Goal: Check status: Check status

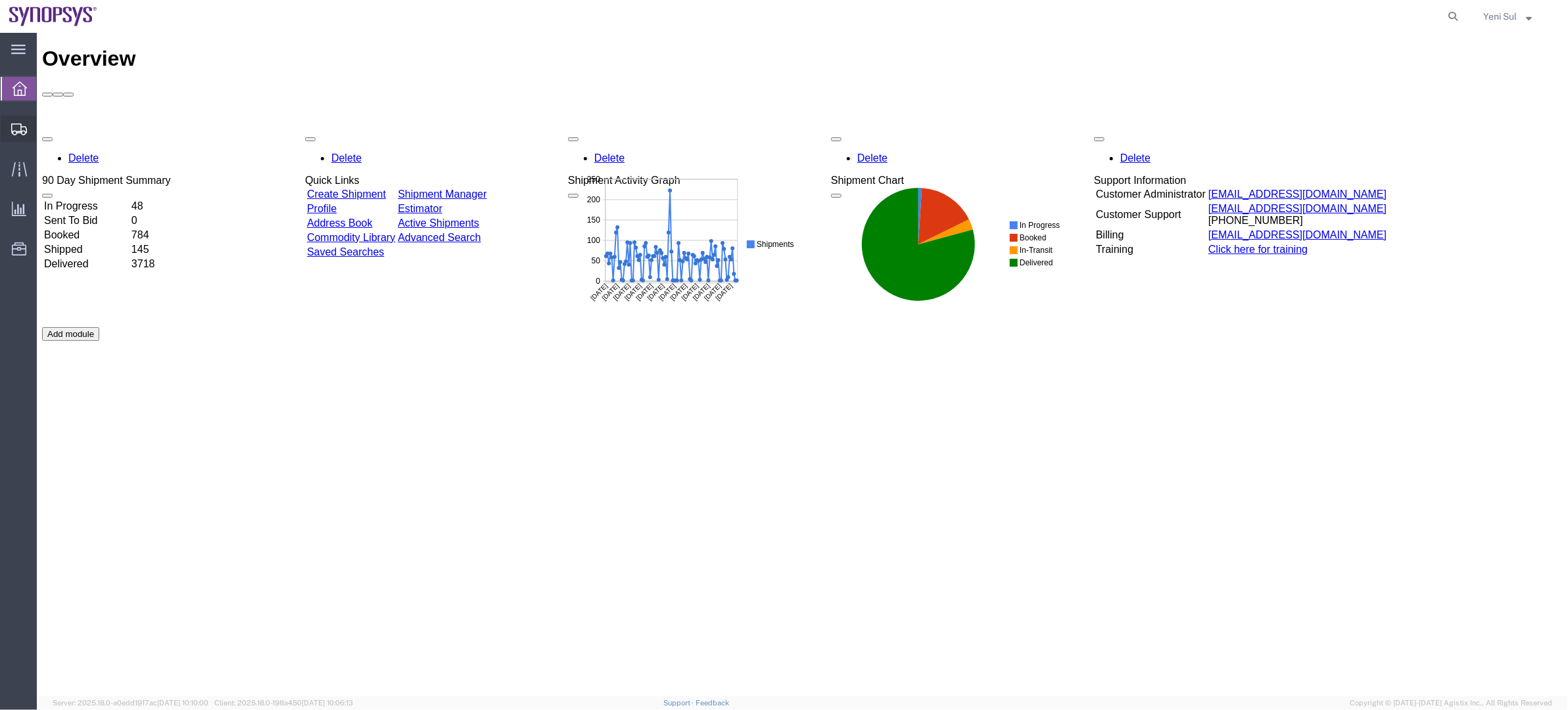
click at [0, 0] on span "Shipment Manager" at bounding box center [0, 0] width 0 height 0
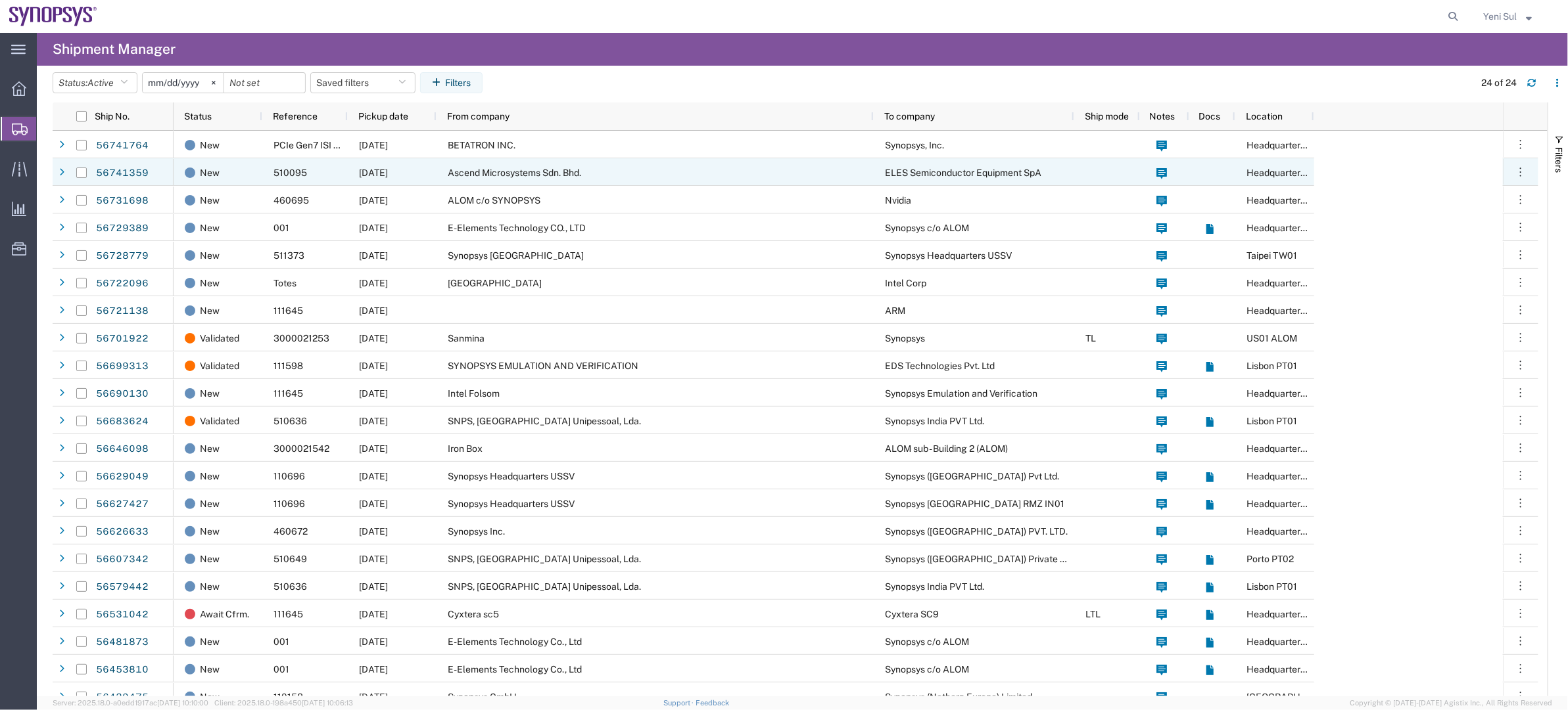
click at [528, 151] on div "BETATRON INC." at bounding box center [655, 145] width 437 height 28
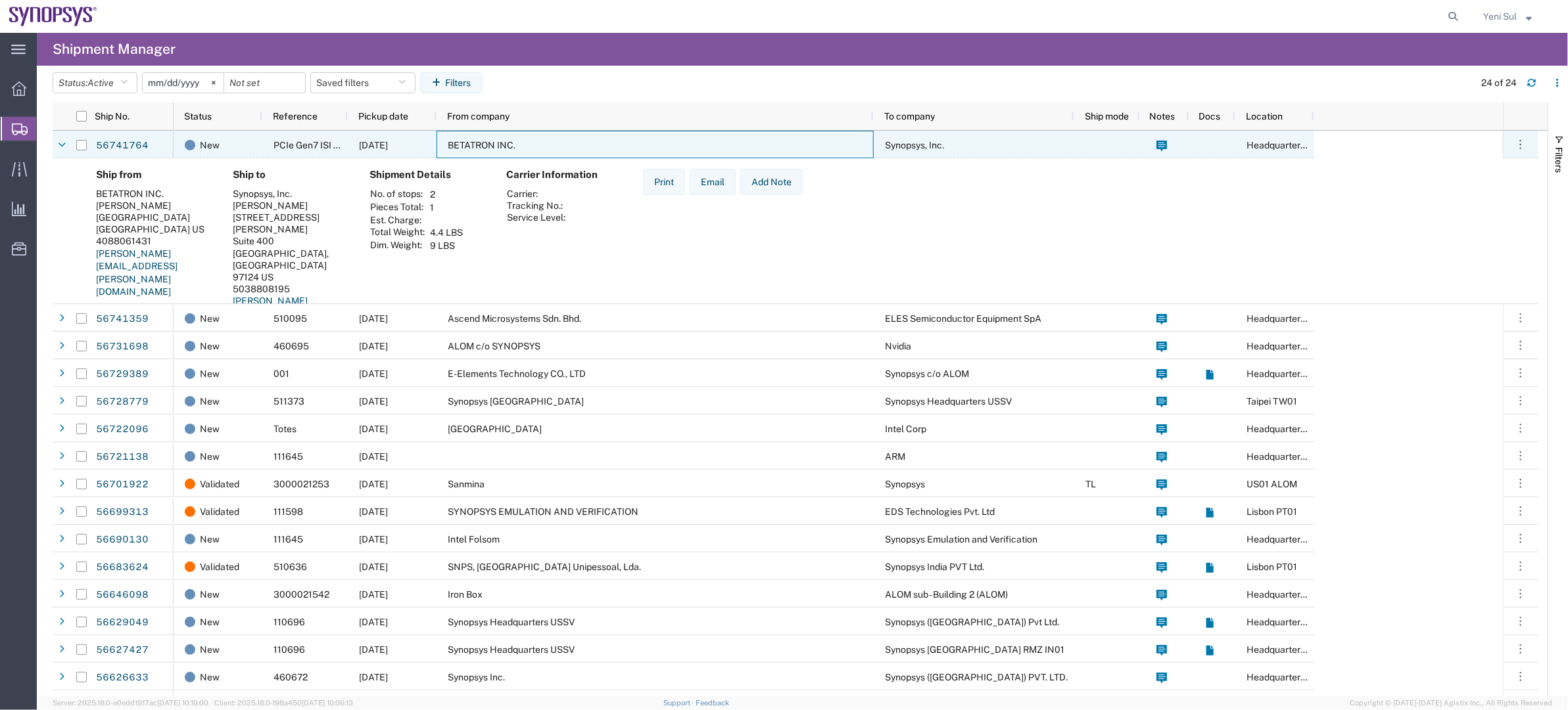
click at [527, 151] on div "BETATRON INC." at bounding box center [655, 145] width 437 height 28
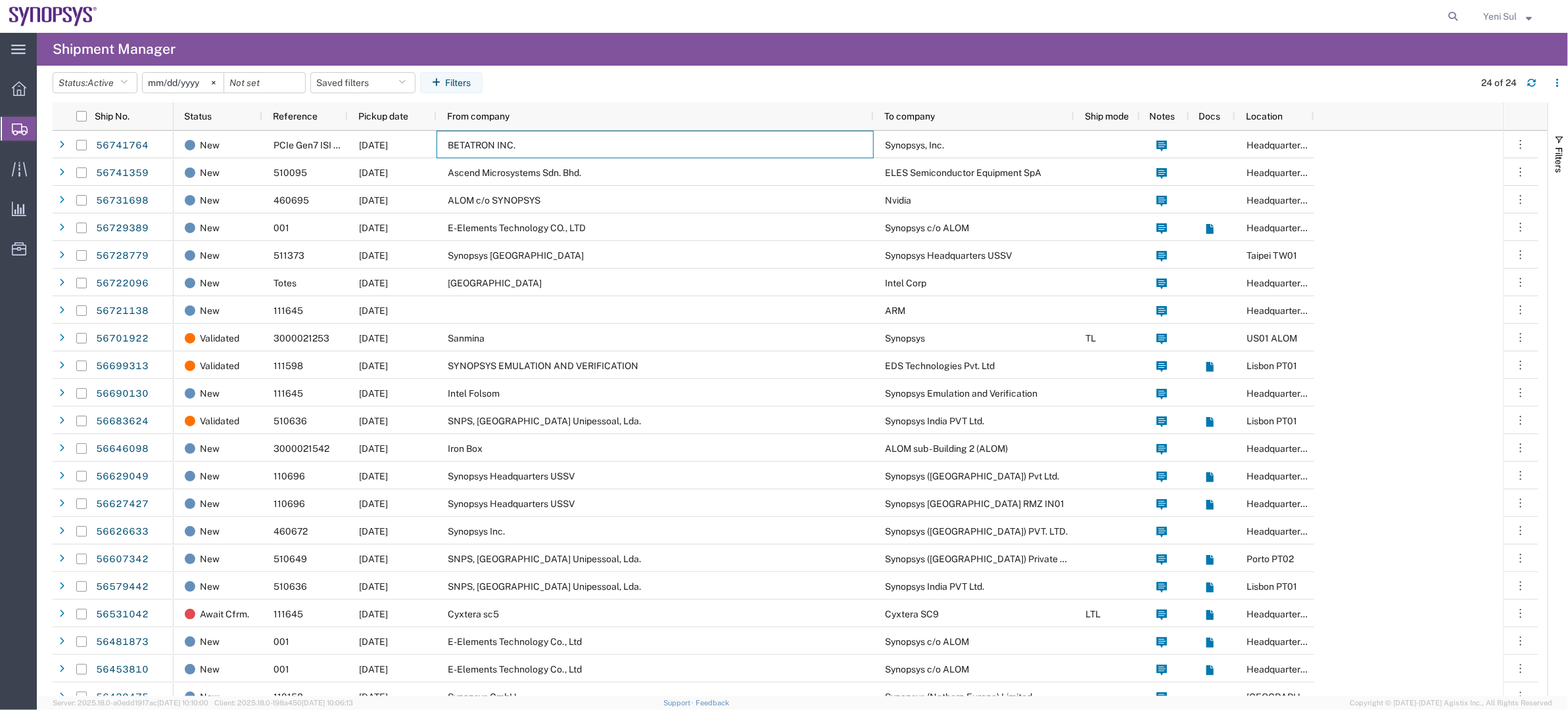
click at [519, 181] on div "Ascend Microsystems Sdn. Bhd." at bounding box center [655, 172] width 437 height 28
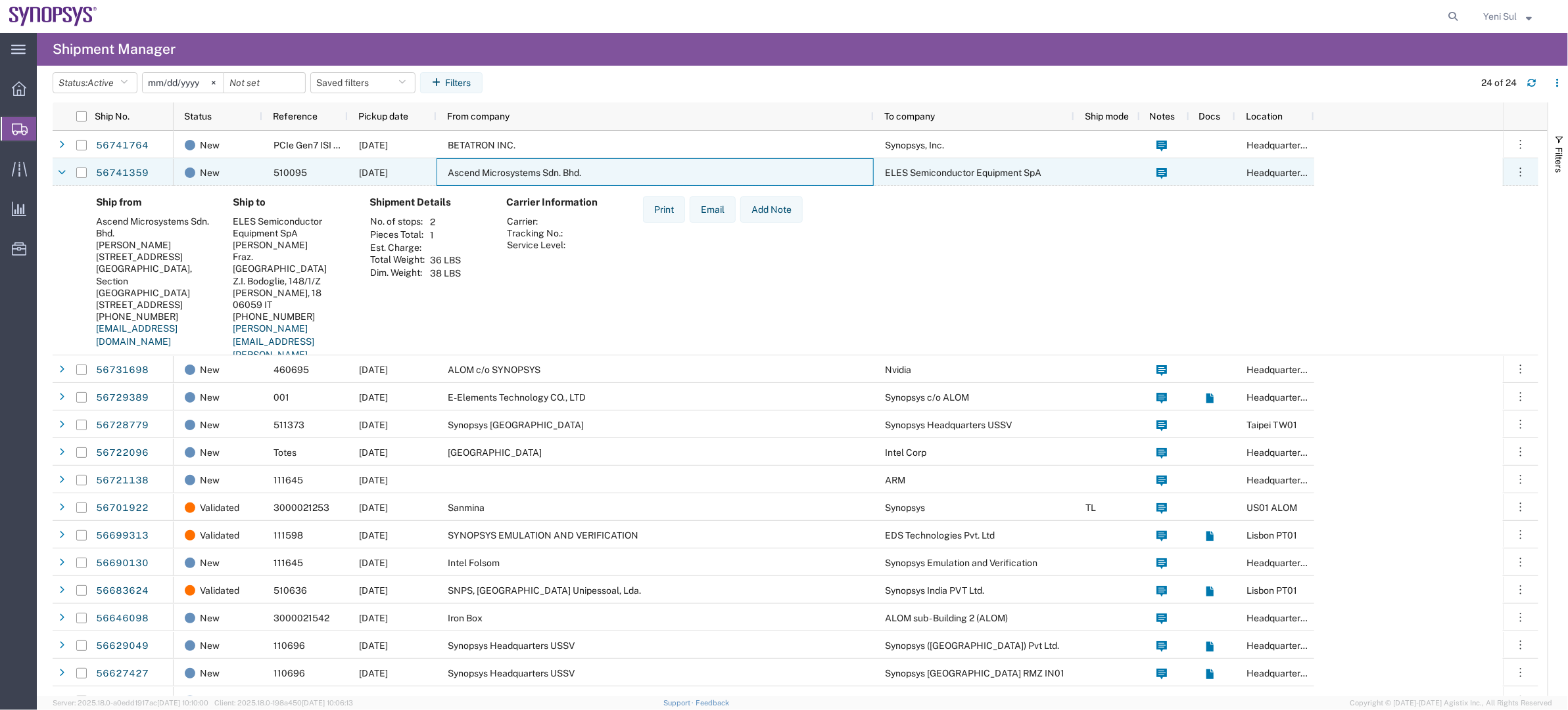
click at [531, 174] on span "Ascend Microsystems Sdn. Bhd." at bounding box center [513, 172] width 133 height 11
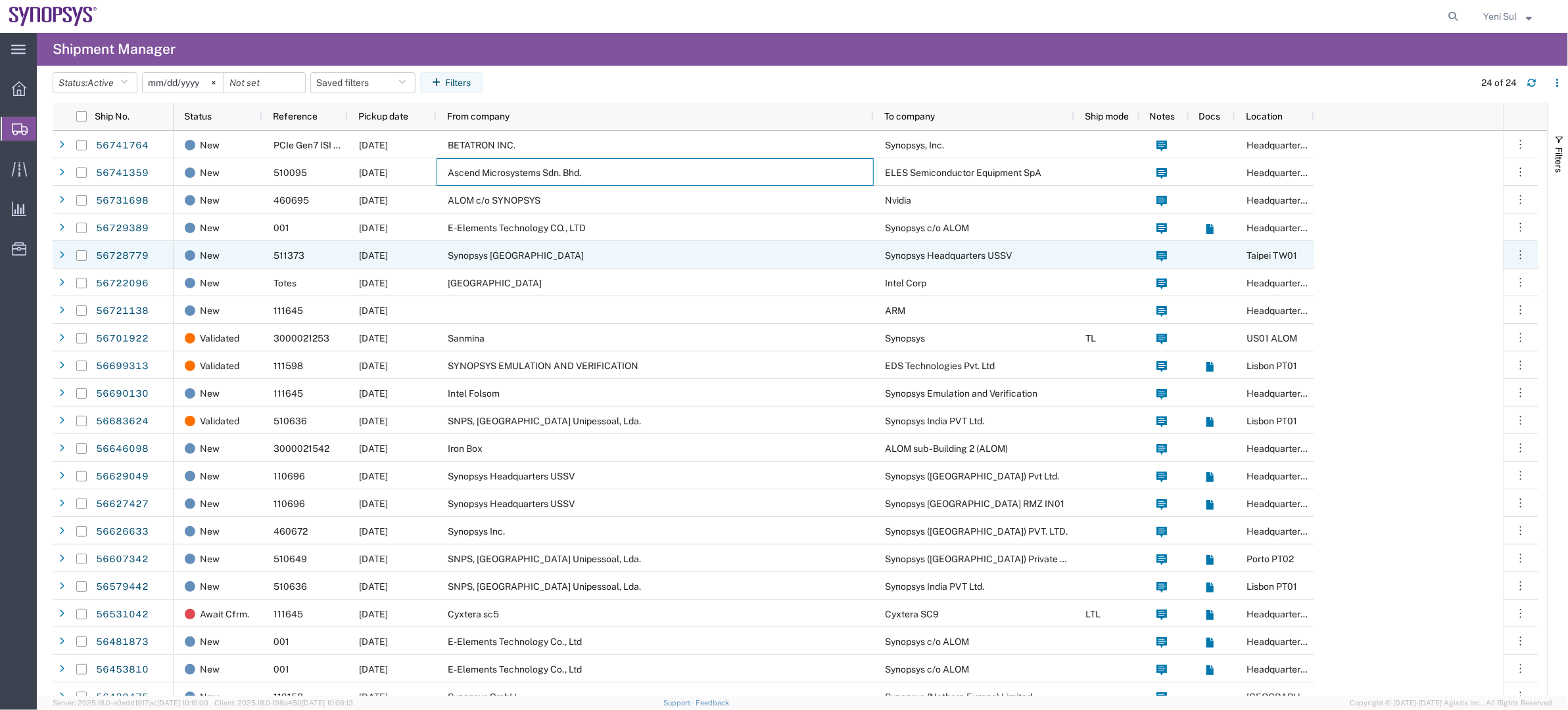
click at [525, 244] on div "Synopsys [GEOGRAPHIC_DATA]" at bounding box center [655, 255] width 437 height 28
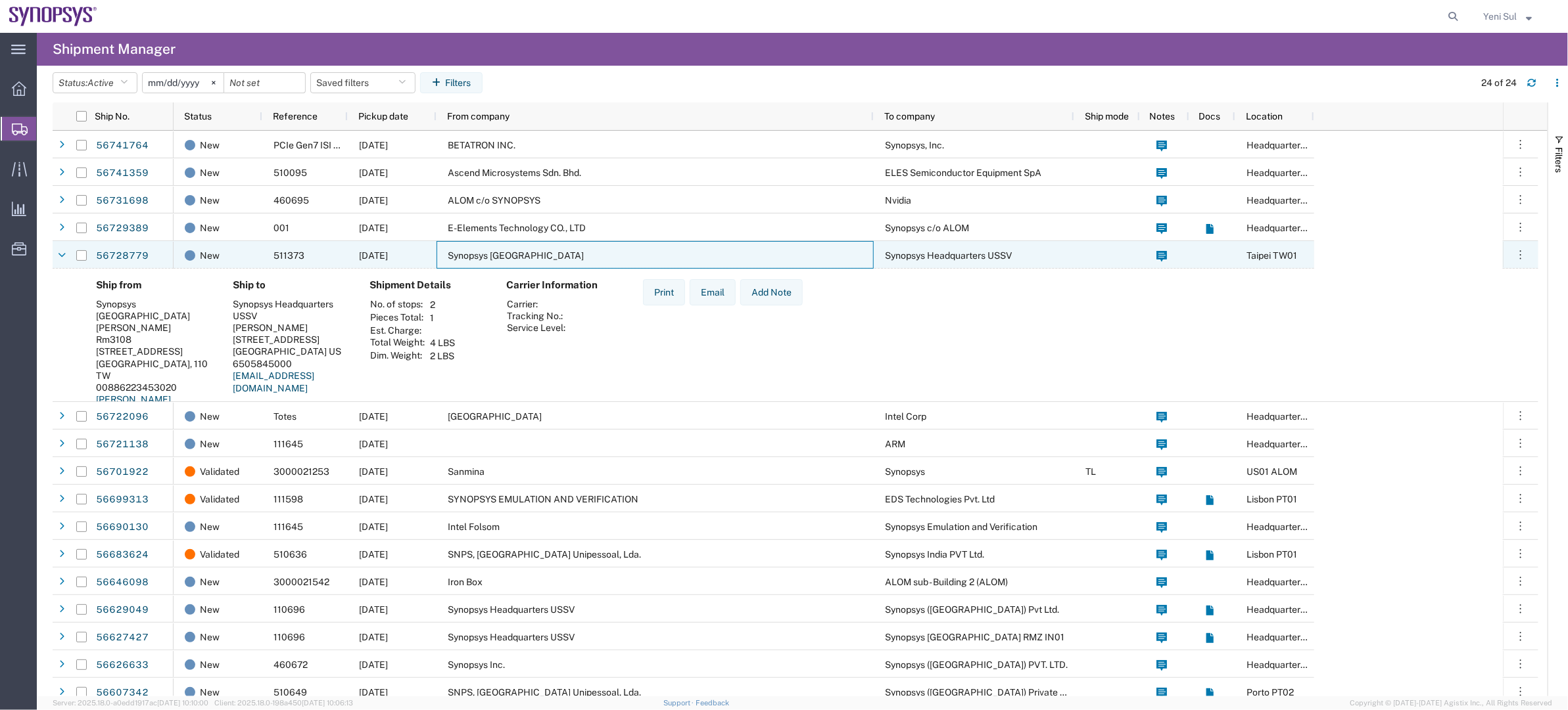
click at [525, 244] on div "Synopsys [GEOGRAPHIC_DATA]" at bounding box center [655, 255] width 437 height 28
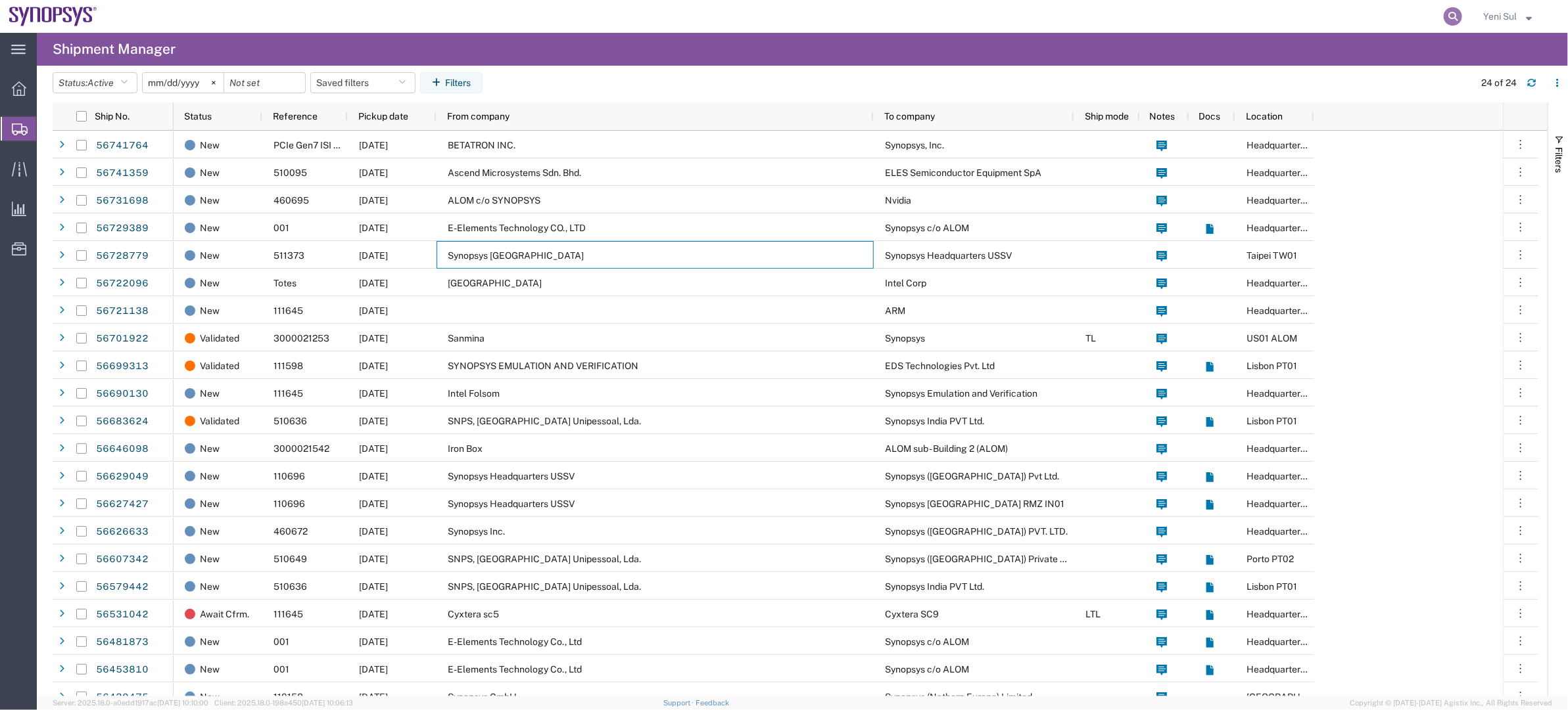
click at [1455, 11] on icon at bounding box center [1452, 16] width 19 height 19
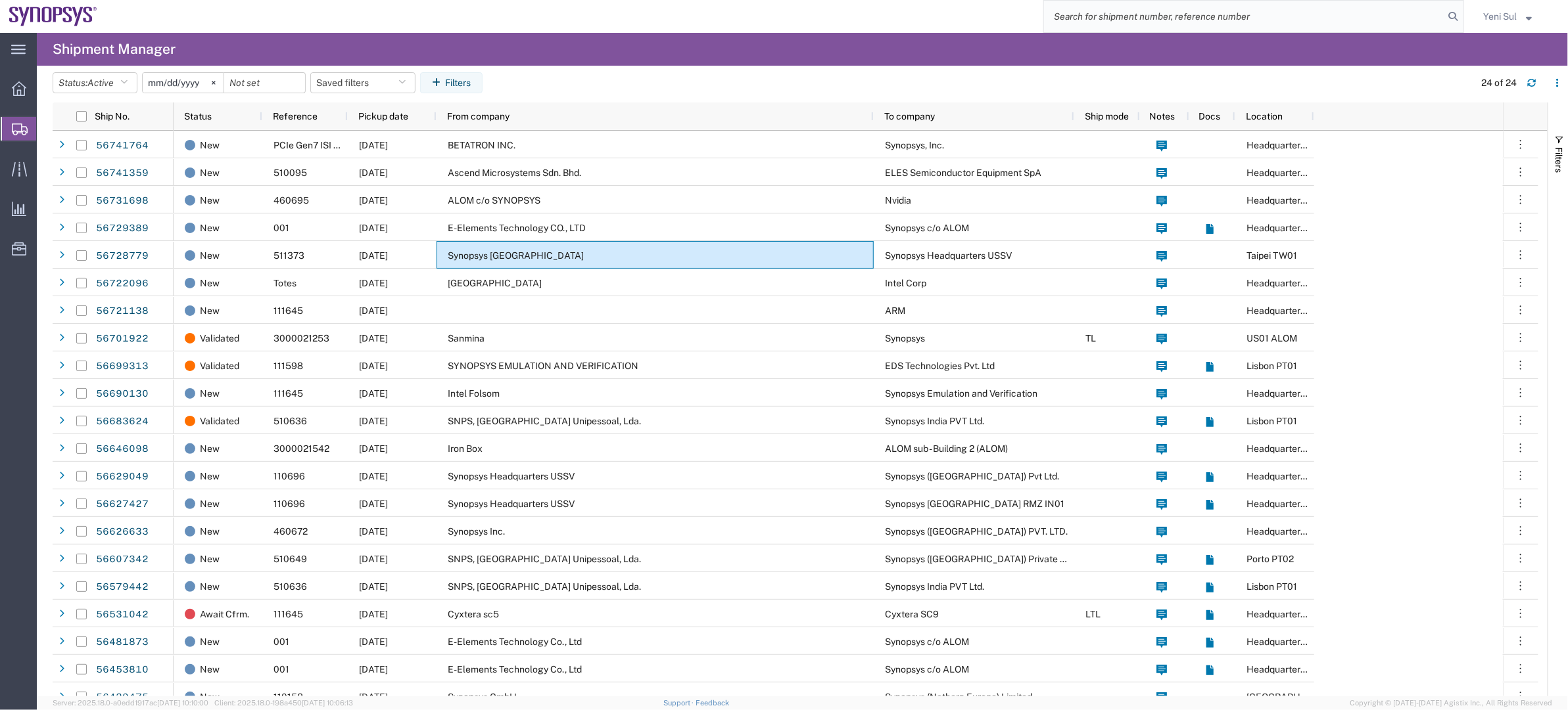
click at [1380, 23] on input "search" at bounding box center [1244, 17] width 400 height 32
paste input "392727566388"
type input "392727566388"
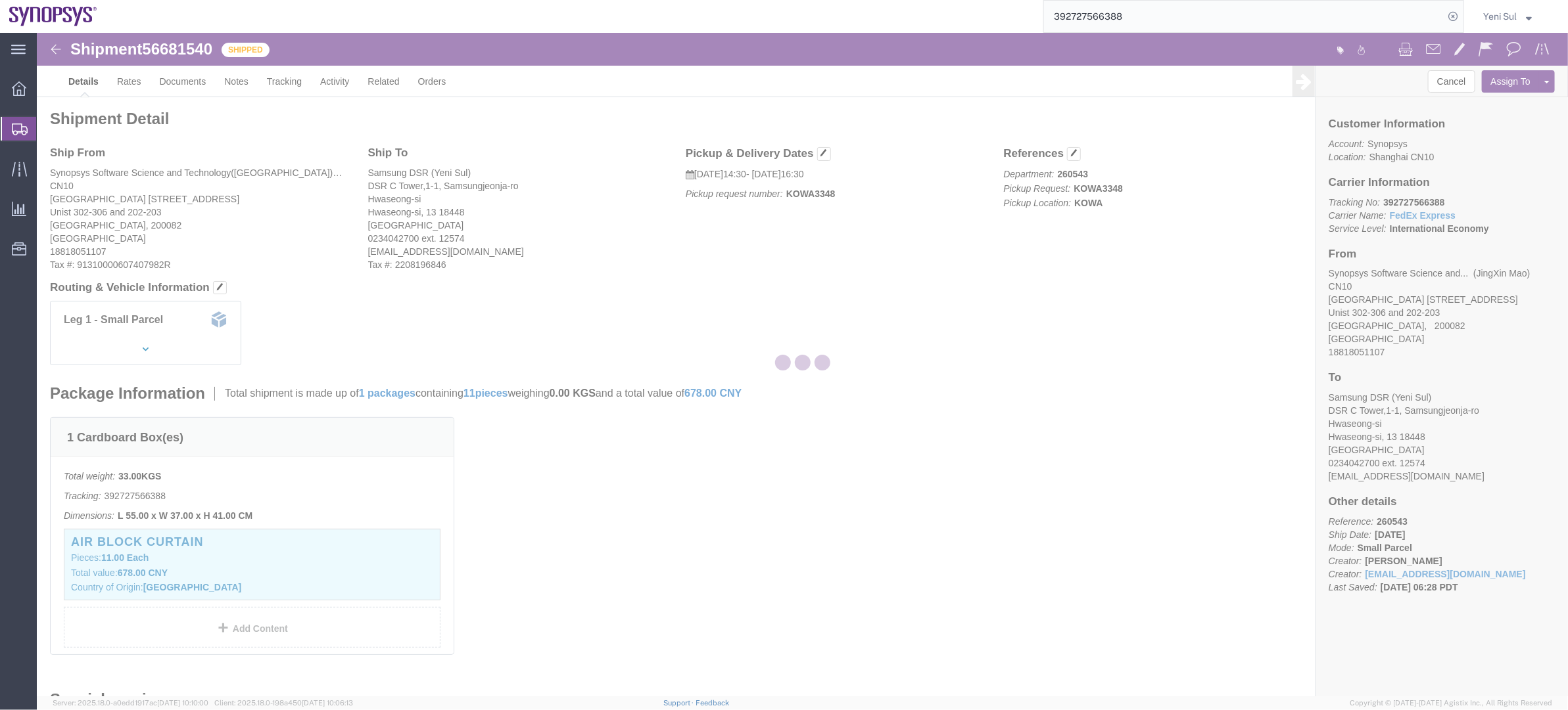
drag, startPoint x: 1017, startPoint y: 426, endPoint x: 1026, endPoint y: 469, distance: 43.9
click at [1018, 423] on div at bounding box center [802, 364] width 1531 height 664
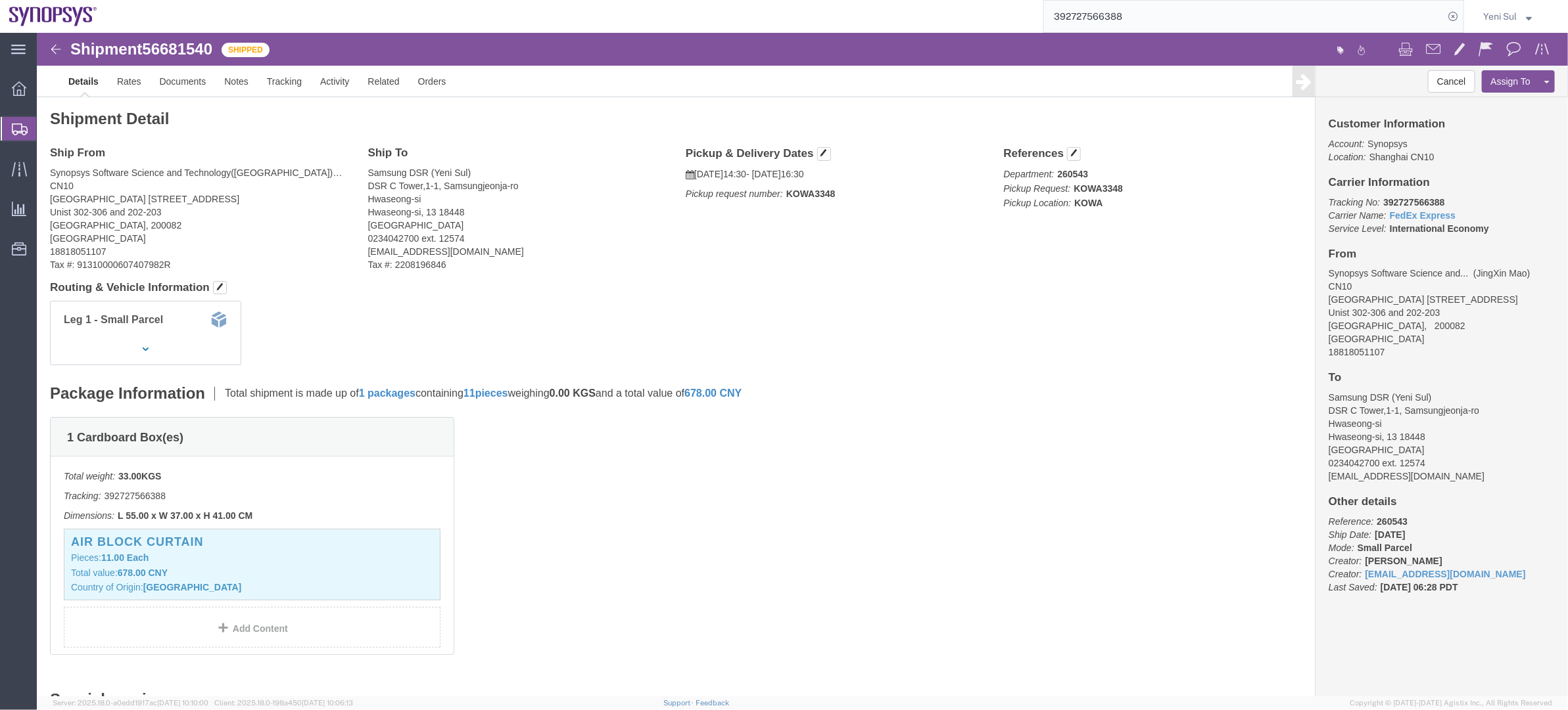
drag, startPoint x: 820, startPoint y: 420, endPoint x: 154, endPoint y: 128, distance: 727.2
click div "1 Cardboard Box(es) Total weight: 33.00 KGS Tracking: 392727566388 Dimensions: …"
click link "Documents"
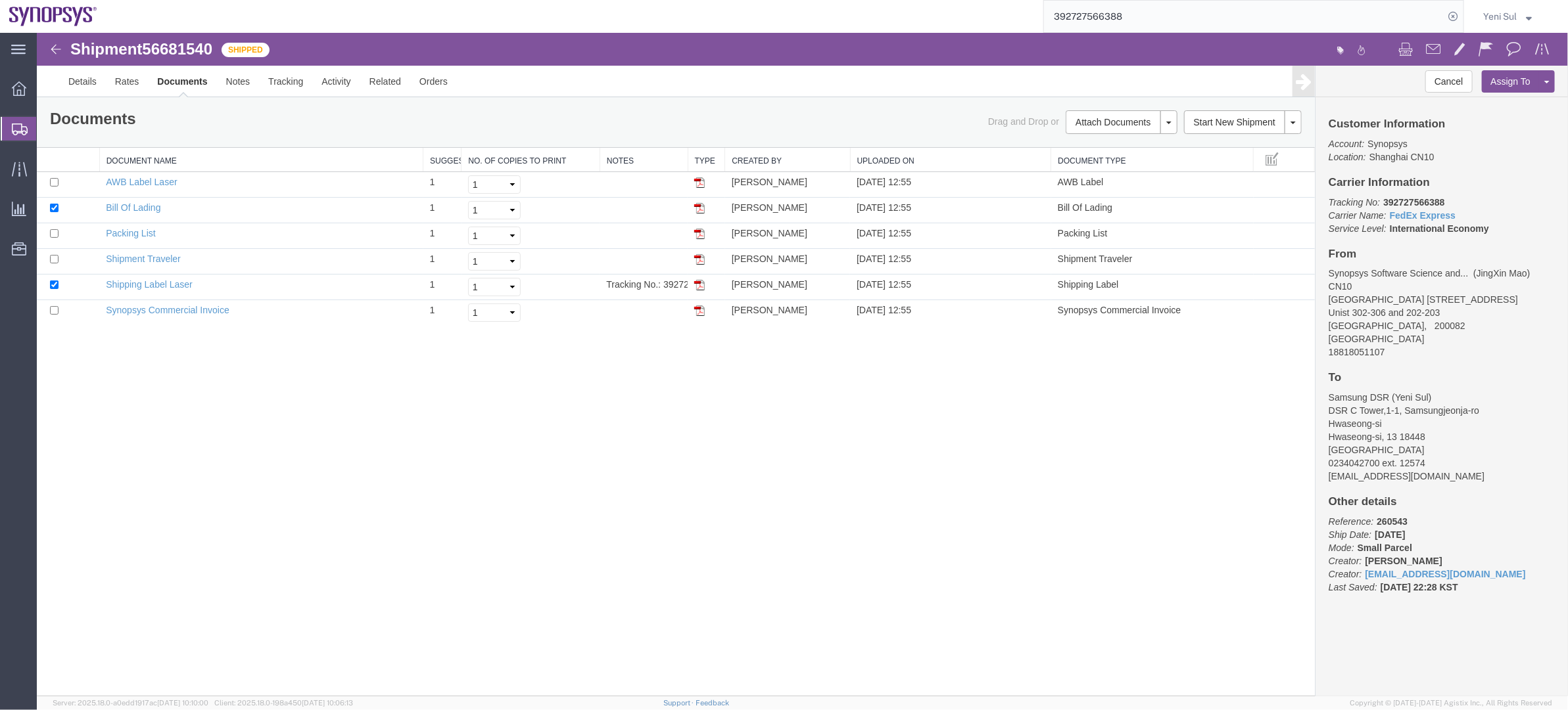
click at [484, 547] on div "Shipment 56681540 6 of 6 Shipped Details Rates Documents Notes Tracking Activit…" at bounding box center [802, 364] width 1531 height 664
click at [166, 280] on link "Shipping Label Laser" at bounding box center [149, 284] width 87 height 11
click at [422, 530] on div "Shipment 56681540 6 of 6 Shipped Details Rates Documents Notes Tracking Activit…" at bounding box center [802, 364] width 1531 height 664
click at [162, 317] on td "Synopsys Commercial Invoice" at bounding box center [260, 312] width 323 height 26
click at [164, 311] on link "Synopsys Commercial Invoice" at bounding box center [166, 309] width 123 height 11
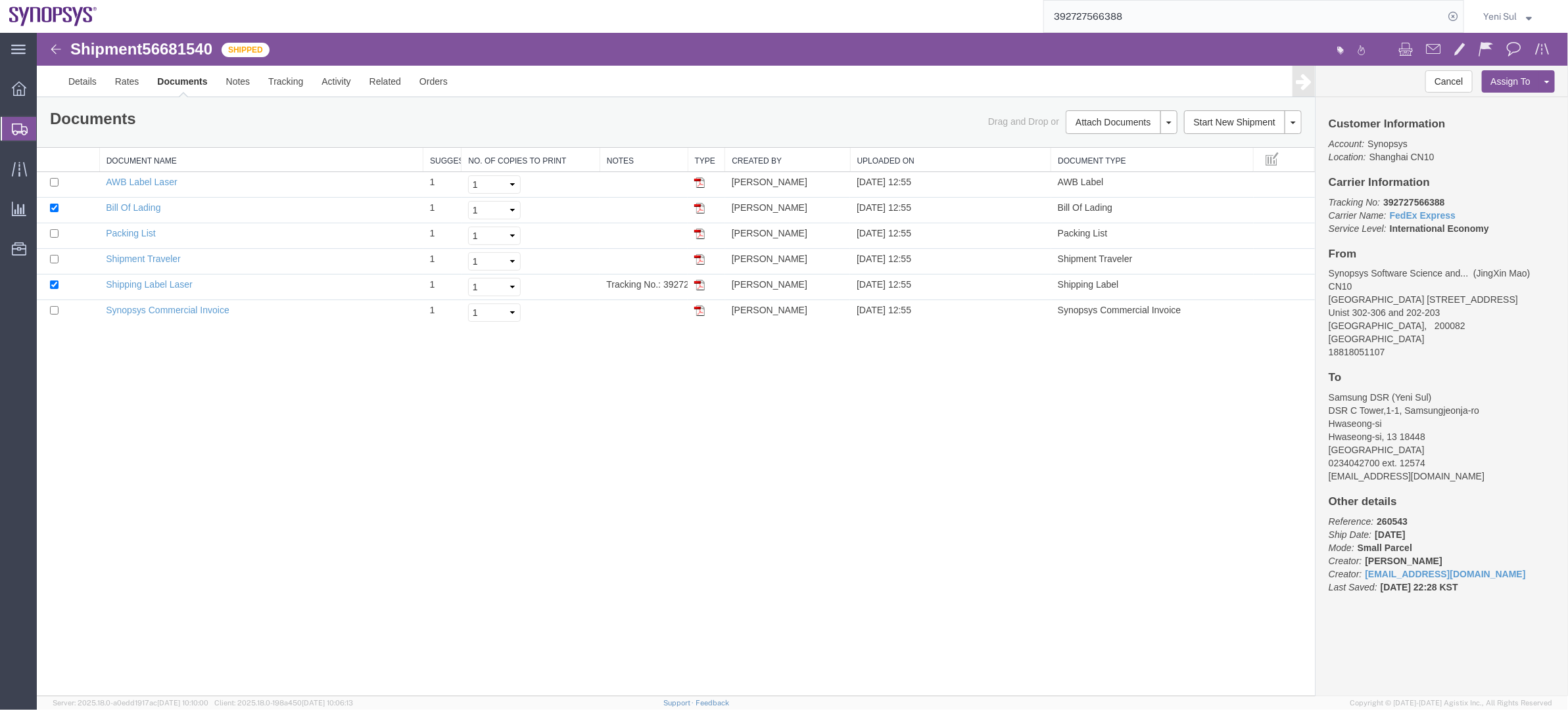
click at [723, 446] on div "Shipment 56681540 6 of 6 Shipped Details Rates Documents Notes Tracking Activit…" at bounding box center [802, 364] width 1531 height 664
